Goal: Information Seeking & Learning: Find specific fact

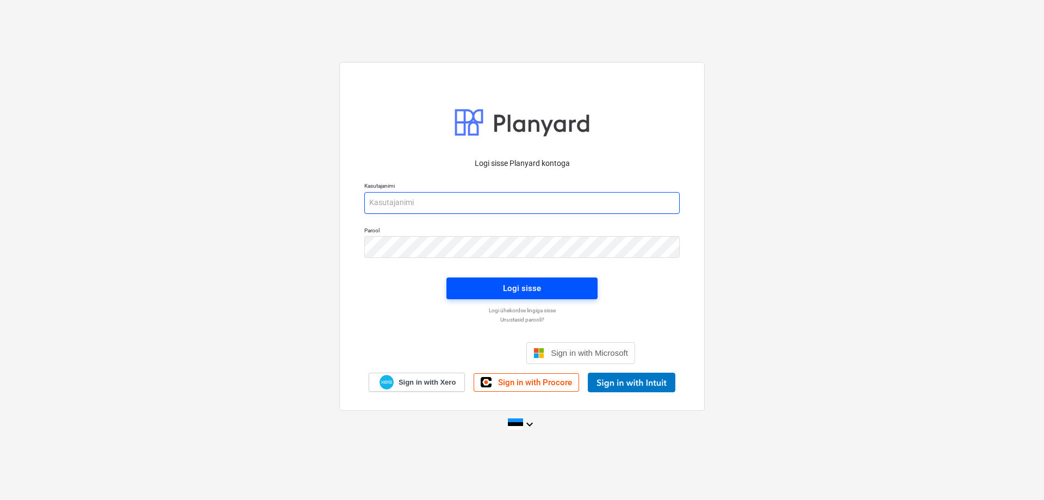
type input "[EMAIL_ADDRESS][DOMAIN_NAME]"
click at [504, 293] on div "Logi sisse" at bounding box center [522, 288] width 38 height 14
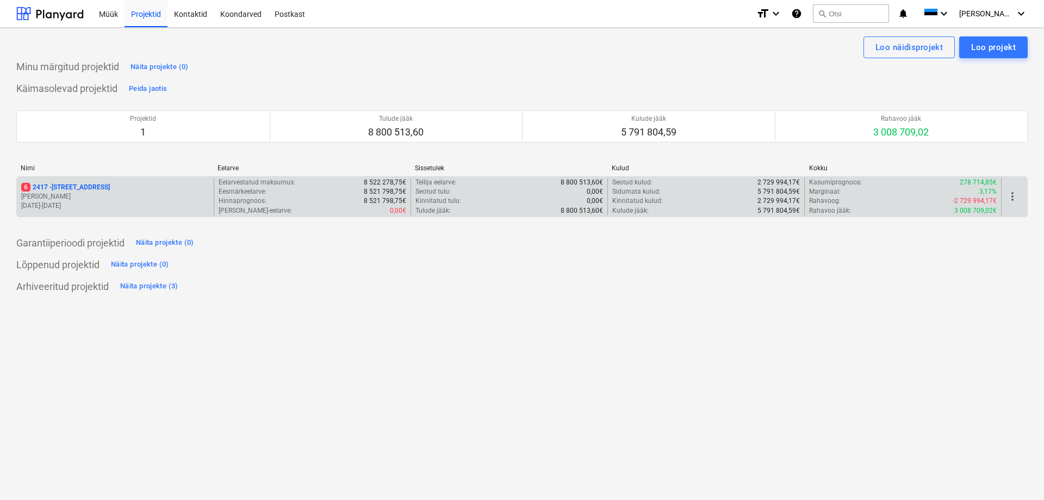
click at [45, 185] on p "6 [STREET_ADDRESS]" at bounding box center [65, 187] width 89 height 9
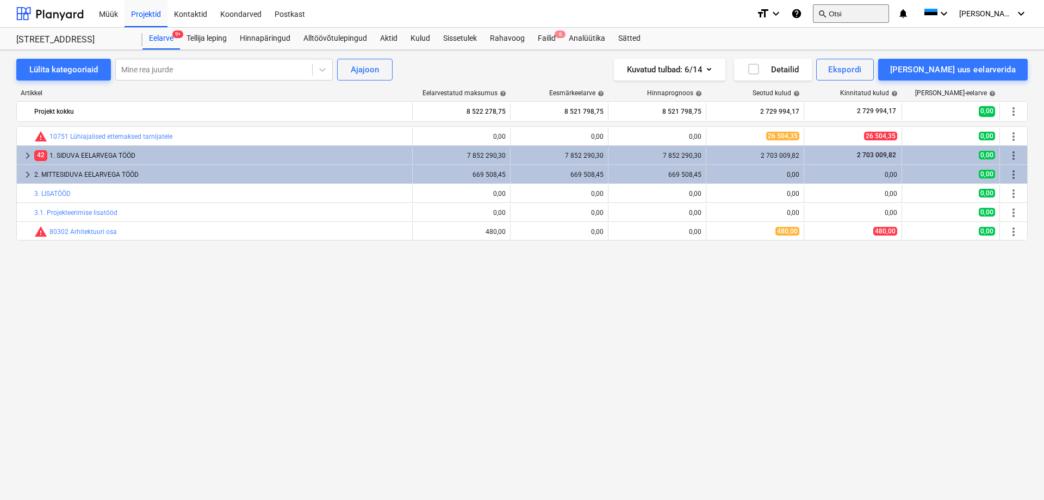
click at [859, 12] on button "search Otsi" at bounding box center [851, 13] width 76 height 18
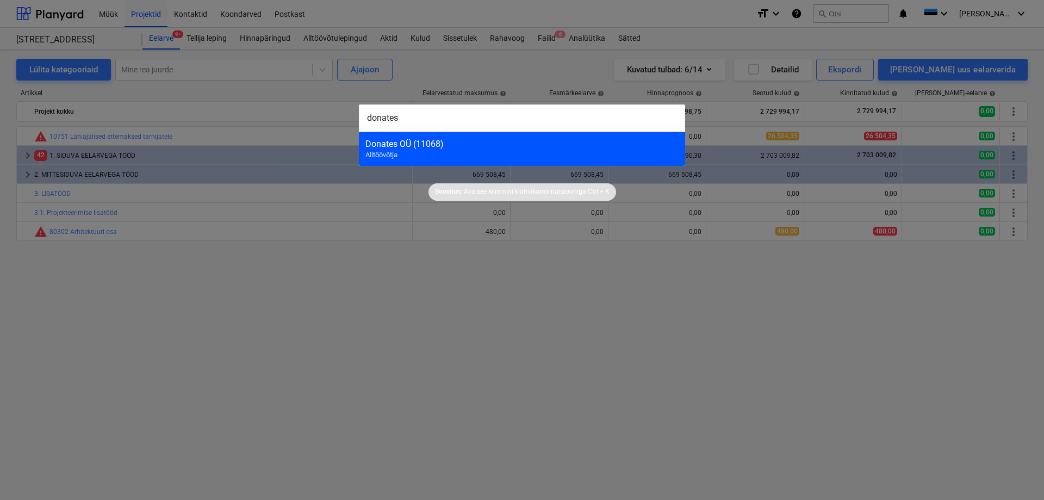
type input "donates"
click at [374, 146] on div "Donates OÜ (11068)" at bounding box center [521, 144] width 313 height 10
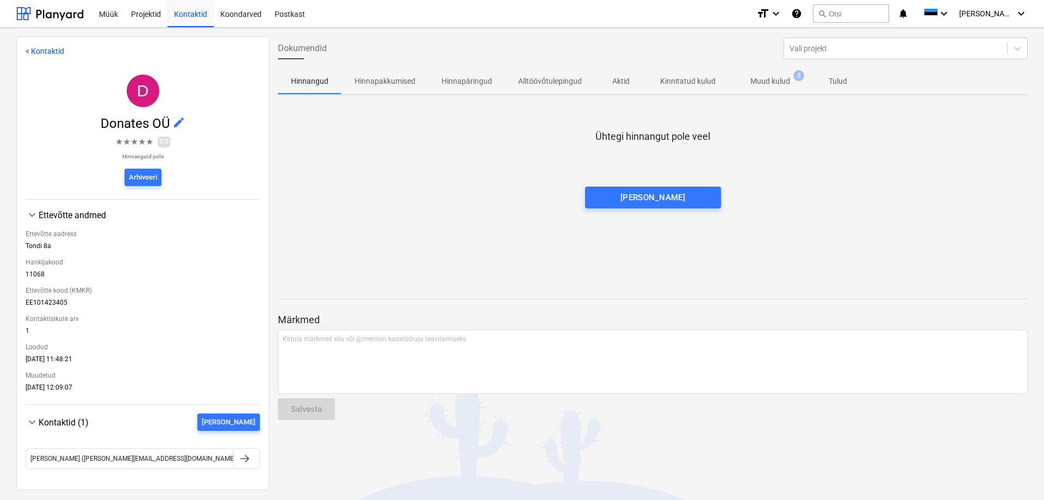
click at [782, 80] on p "Muud kulud" at bounding box center [770, 81] width 40 height 11
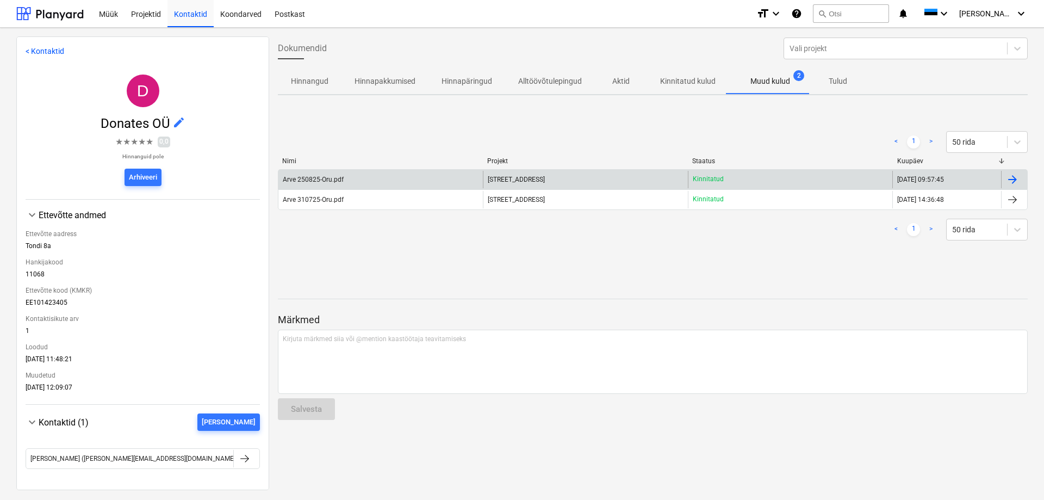
click at [298, 177] on div "Arve 250825-Oru.pdf" at bounding box center [313, 180] width 61 height 8
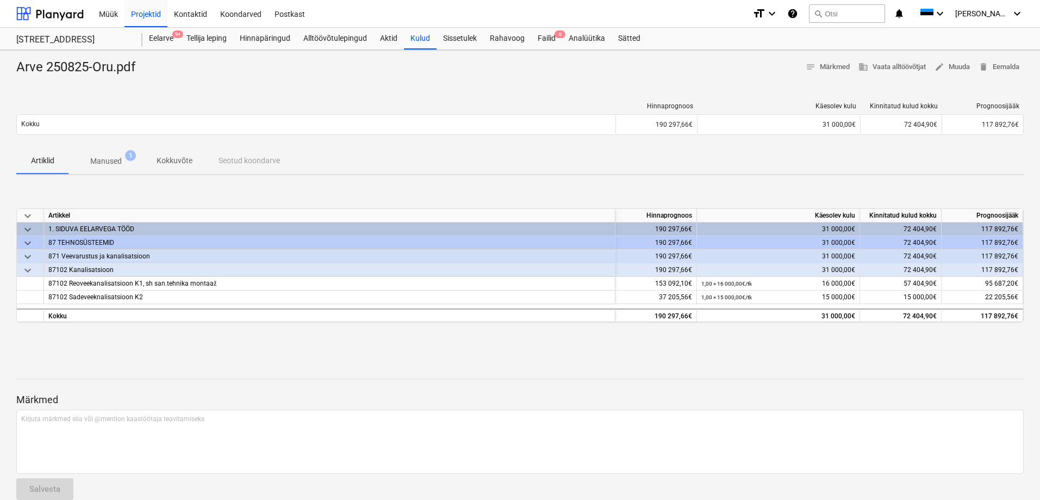
click at [117, 157] on p "Manused" at bounding box center [106, 161] width 32 height 11
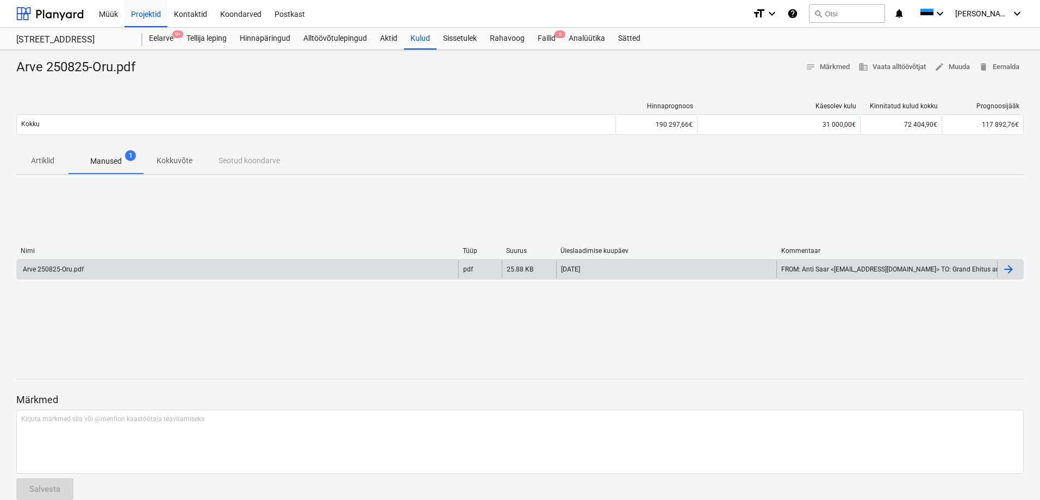
click at [50, 268] on div "Arve 250825-Oru.pdf" at bounding box center [52, 269] width 63 height 8
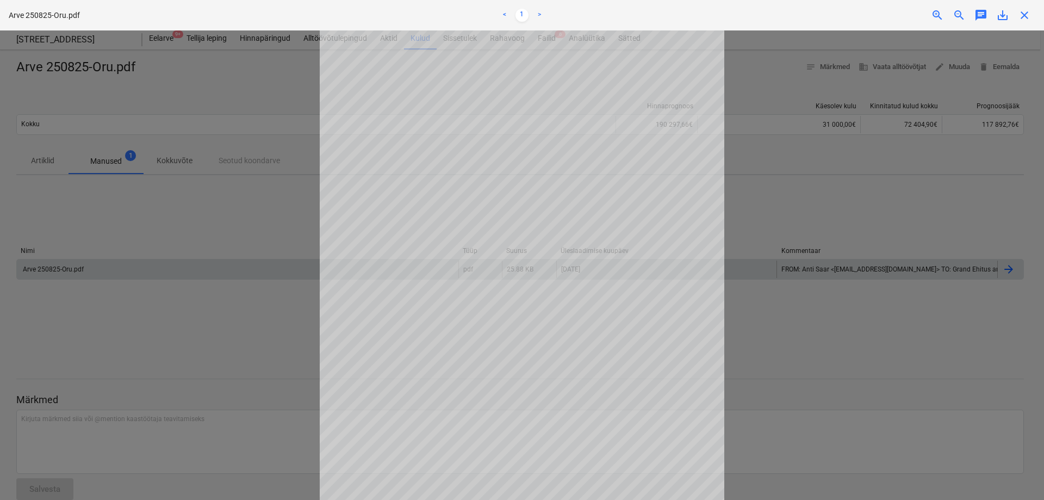
click at [740, 82] on div at bounding box center [522, 264] width 1044 height 469
click at [778, 205] on div at bounding box center [522, 264] width 1044 height 469
click at [1024, 16] on span "close" at bounding box center [1024, 15] width 13 height 13
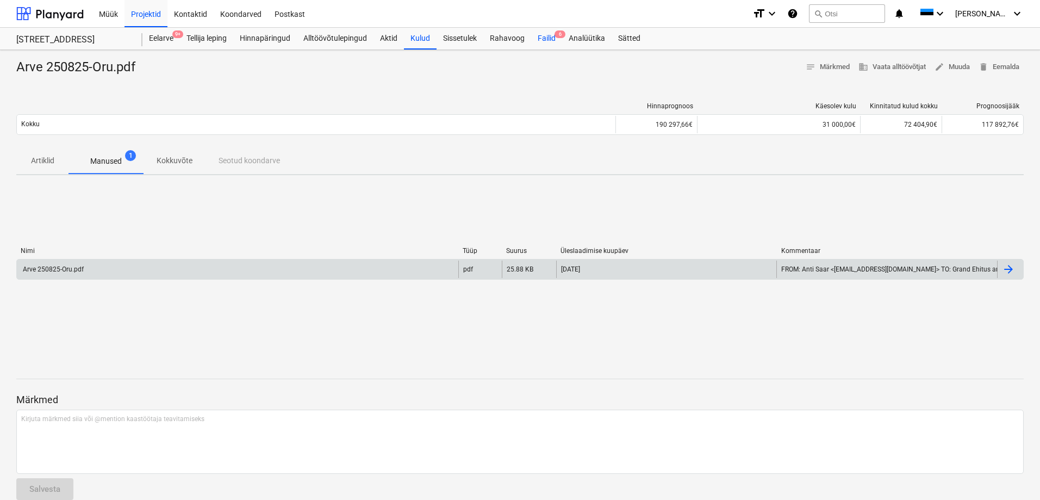
click at [545, 36] on div "Failid 6" at bounding box center [546, 39] width 31 height 22
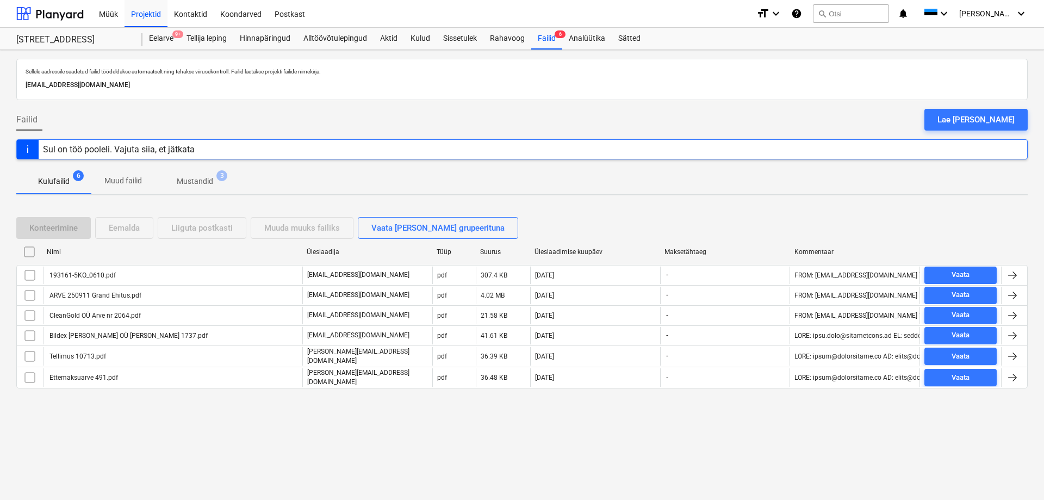
click at [207, 414] on div "Sellele aadressile saadetud failid töödeldakse automaatselt ning tehakse viirus…" at bounding box center [522, 275] width 1044 height 450
